Goal: Find contact information: Obtain details needed to contact an individual or organization

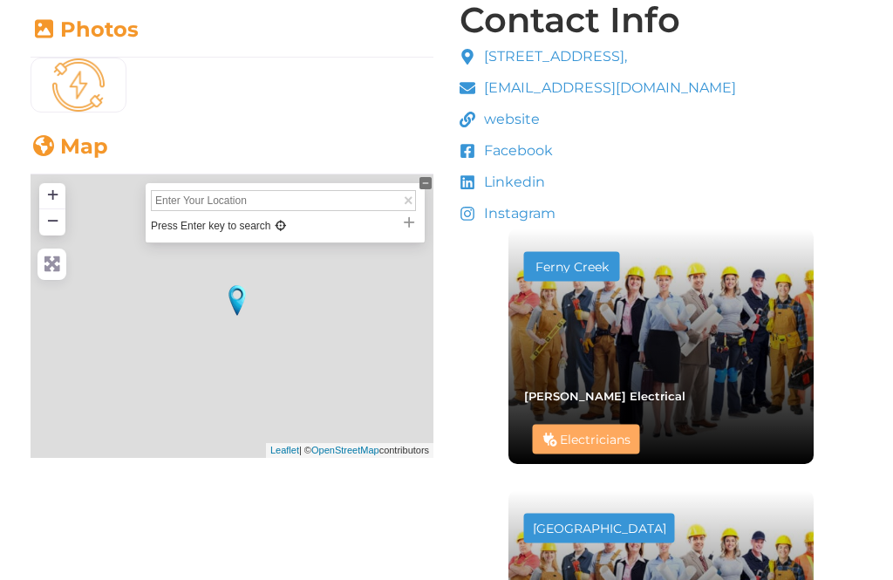
scroll to position [412, 0]
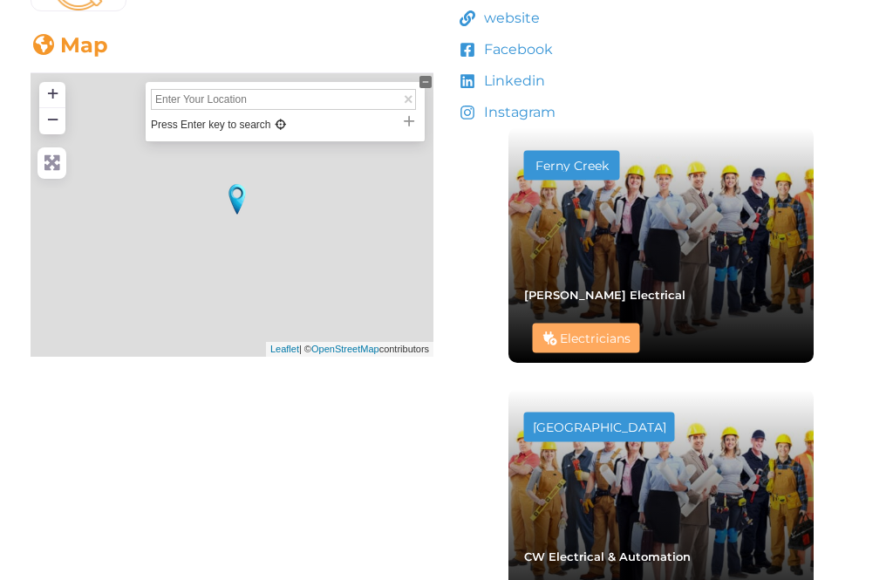
type input "[PERSON_NAME][GEOGRAPHIC_DATA], [GEOGRAPHIC_DATA], [GEOGRAPHIC_DATA], [GEOGRAPH…"
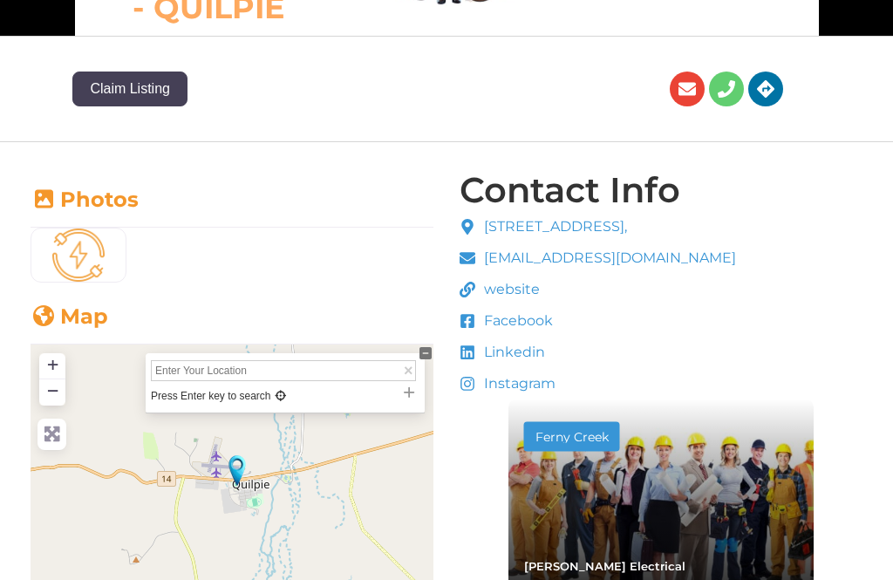
scroll to position [308, 0]
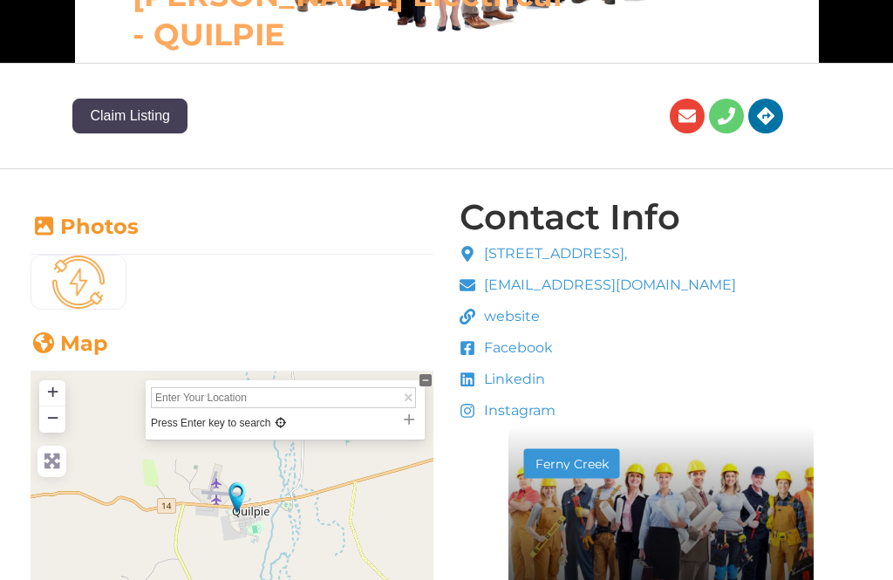
click at [91, 235] on link "Photos" at bounding box center [85, 227] width 108 height 25
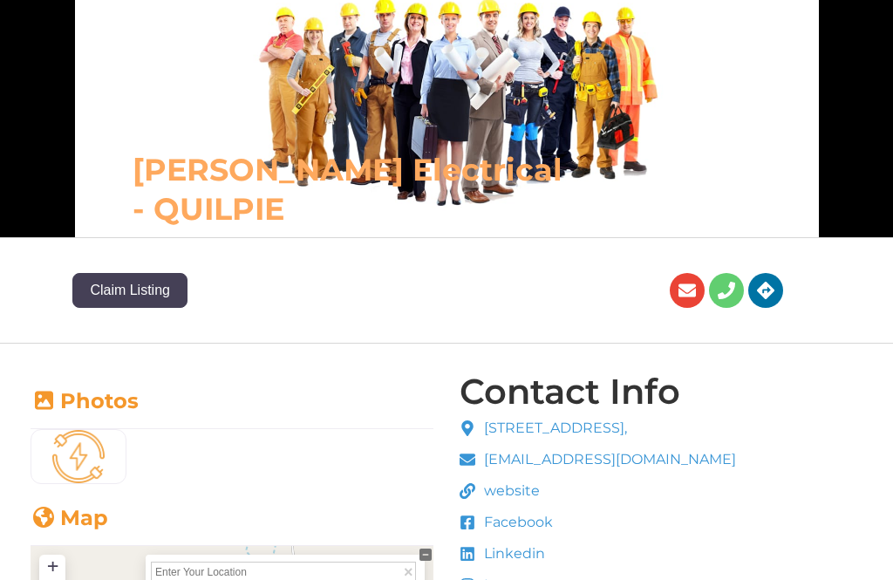
scroll to position [102, 0]
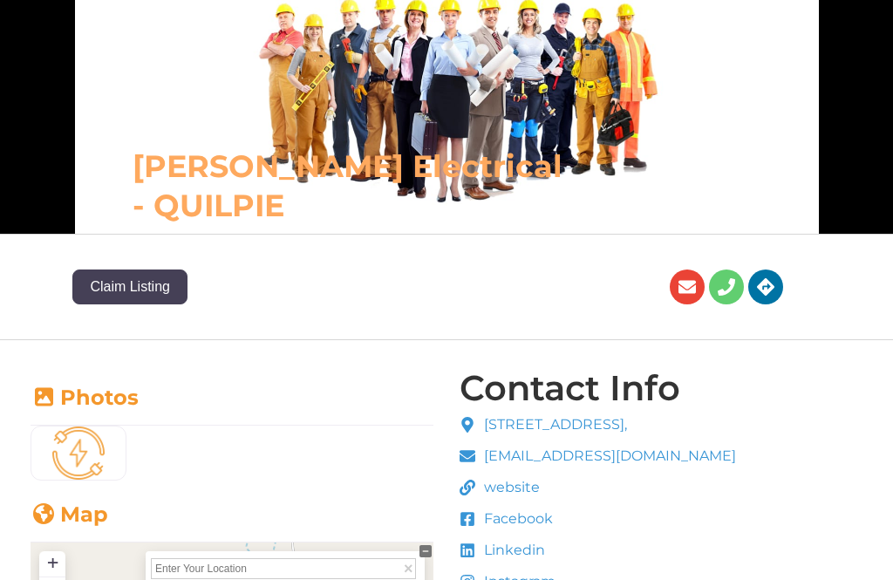
click at [85, 388] on link "Photos" at bounding box center [85, 398] width 108 height 25
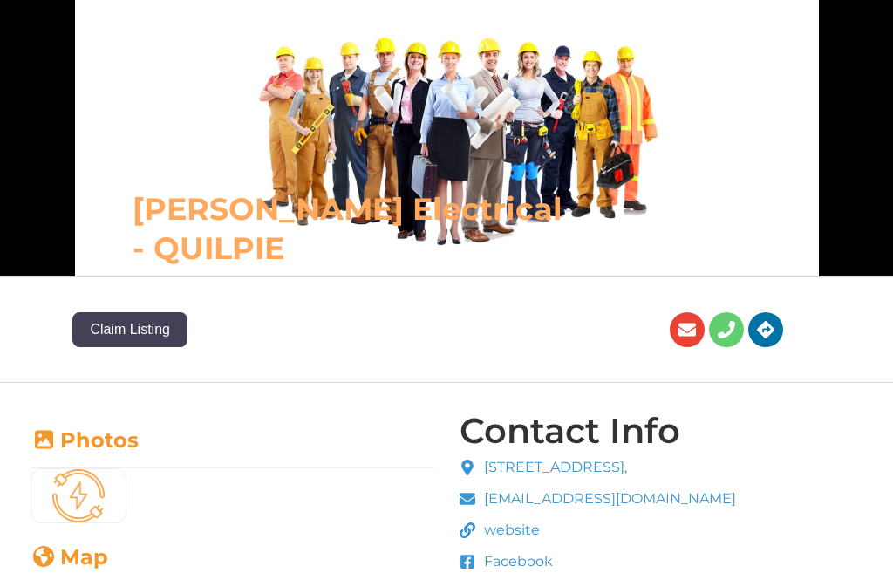
scroll to position [0, 0]
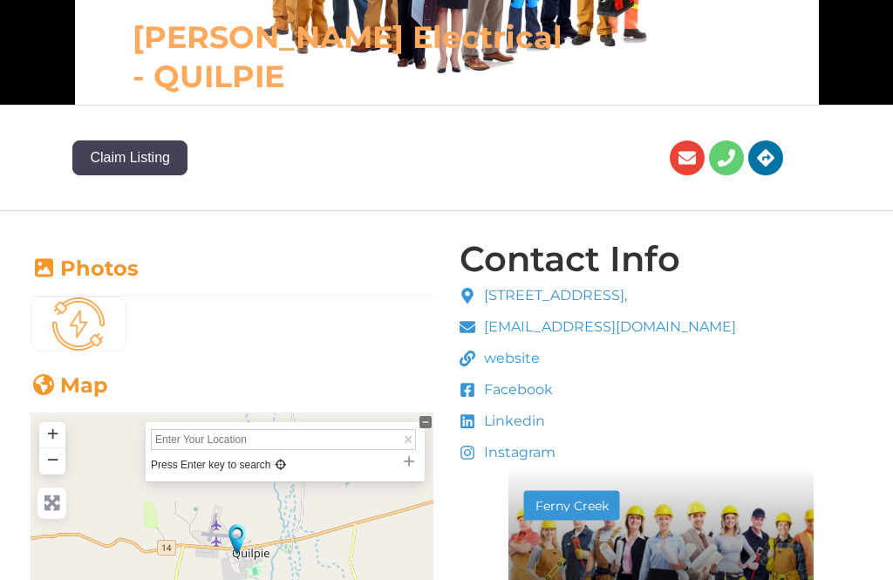
click at [58, 264] on link "Photos" at bounding box center [85, 269] width 108 height 25
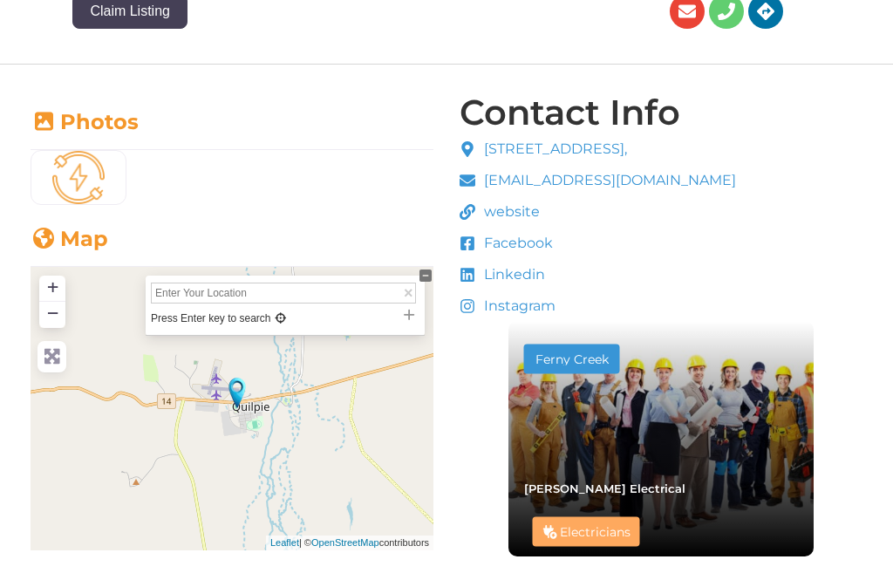
scroll to position [374, 0]
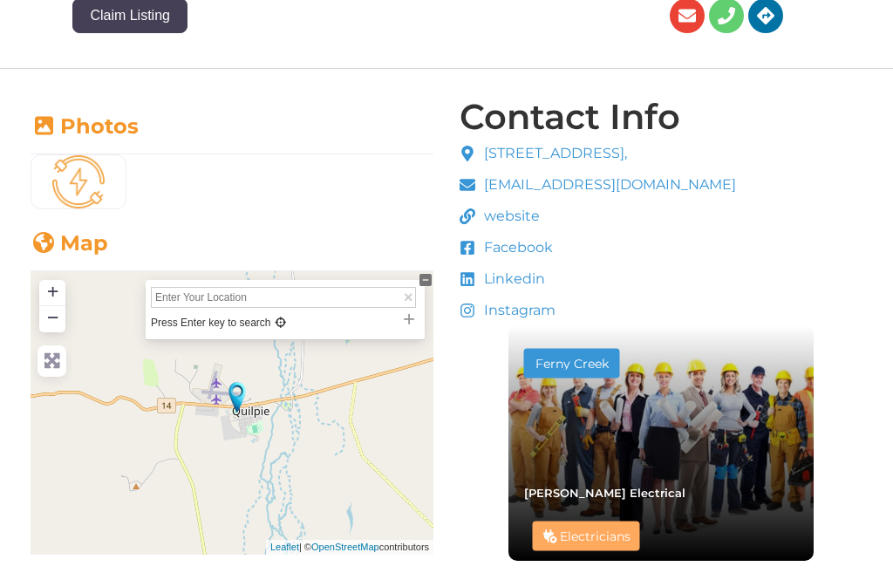
click at [530, 253] on span "Facebook" at bounding box center [516, 247] width 73 height 21
click at [525, 250] on span "Facebook" at bounding box center [516, 247] width 73 height 21
click at [523, 243] on span "Facebook" at bounding box center [516, 247] width 73 height 21
click at [467, 241] on span at bounding box center [470, 248] width 20 height 16
click at [616, 183] on span "[EMAIL_ADDRESS][DOMAIN_NAME]" at bounding box center [608, 185] width 257 height 21
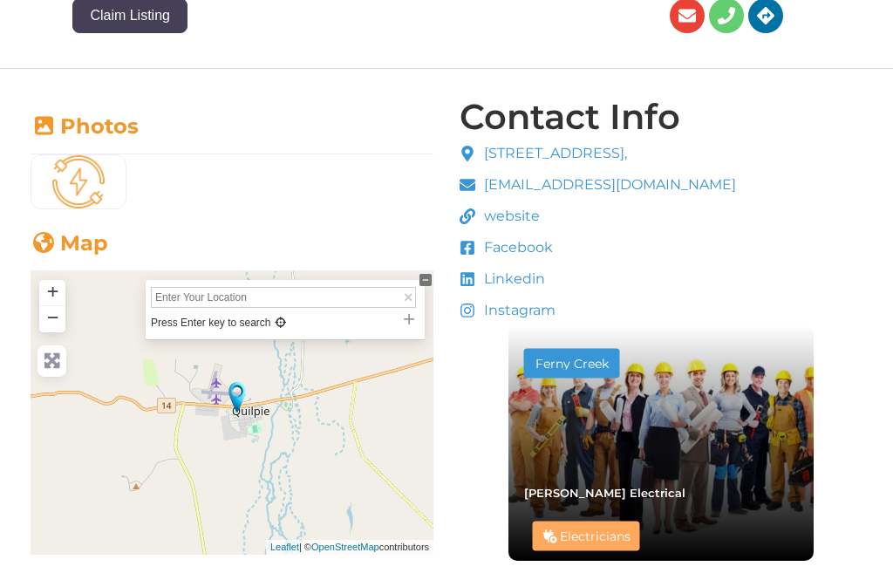
click at [527, 312] on span "Instagram" at bounding box center [518, 310] width 76 height 21
click at [516, 306] on span "Instagram" at bounding box center [518, 310] width 76 height 21
click at [519, 273] on span "Linkedin" at bounding box center [512, 279] width 65 height 21
click at [578, 147] on span "[STREET_ADDRESS]," at bounding box center [553, 153] width 147 height 21
click at [517, 216] on span "website" at bounding box center [510, 216] width 60 height 21
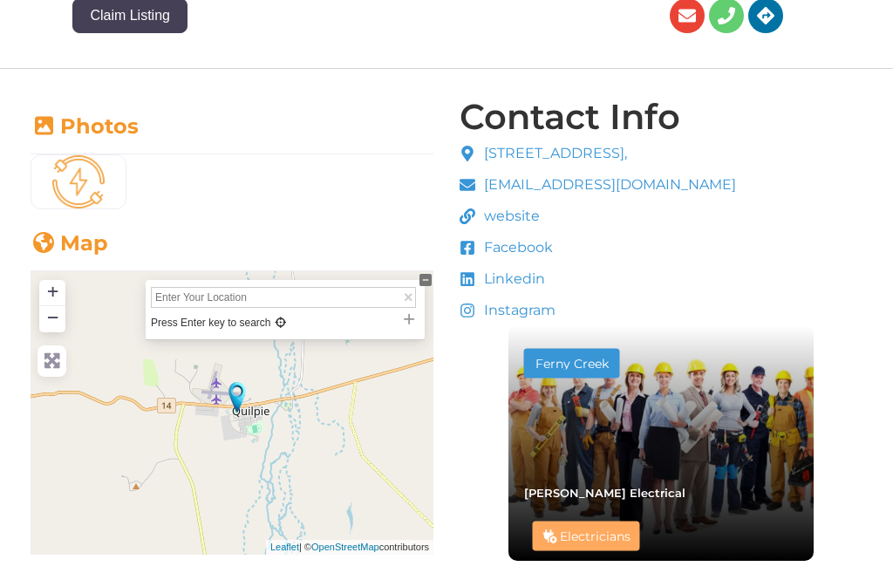
click at [481, 213] on span "website" at bounding box center [510, 216] width 60 height 21
click at [514, 250] on span "Facebook" at bounding box center [516, 247] width 73 height 21
click at [515, 246] on span "Facebook" at bounding box center [516, 247] width 73 height 21
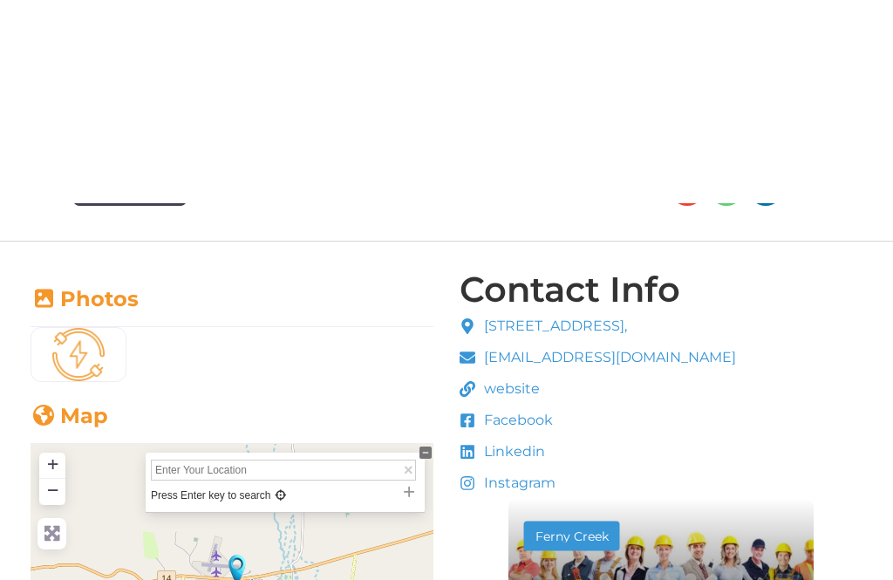
scroll to position [0, 0]
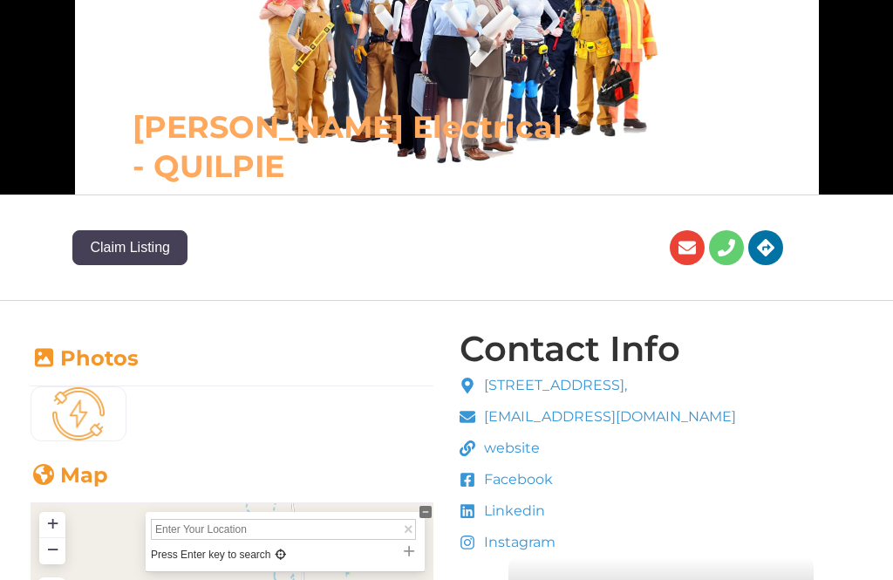
click at [74, 360] on link "Photos" at bounding box center [85, 358] width 108 height 25
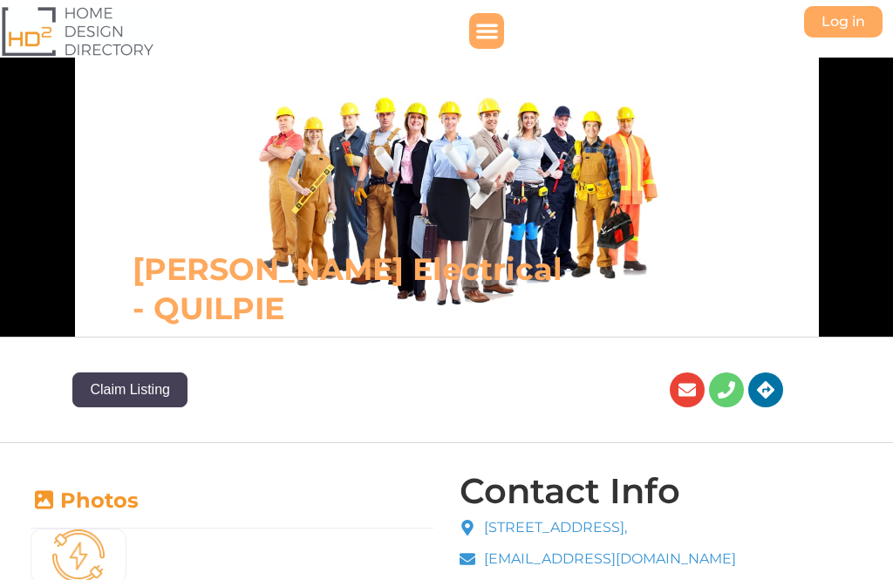
scroll to position [330, 0]
